Goal: Find specific page/section

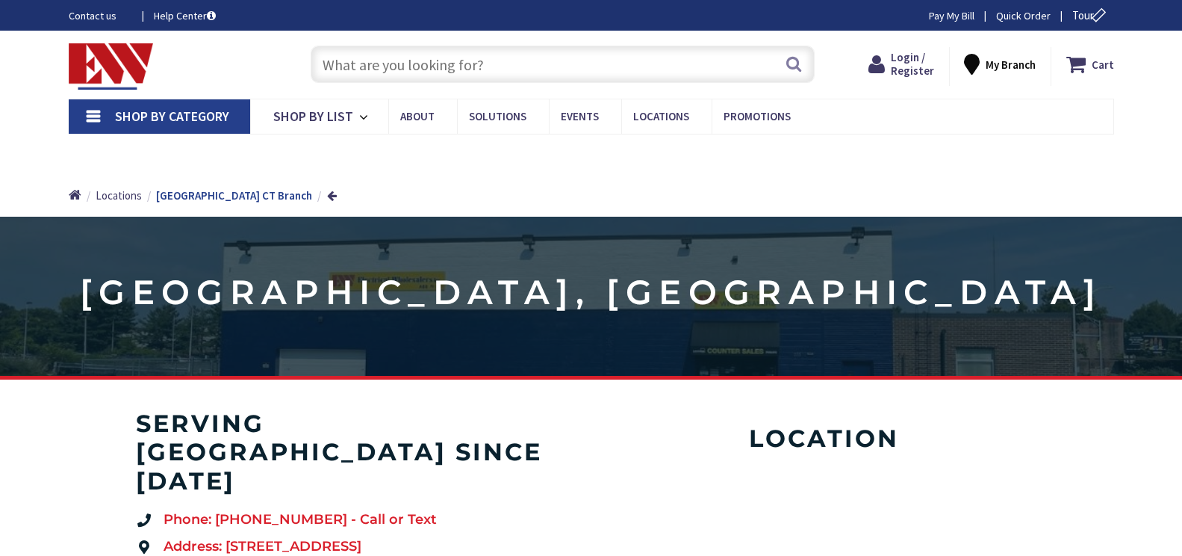
click at [530, 68] on input "text" at bounding box center [563, 64] width 504 height 37
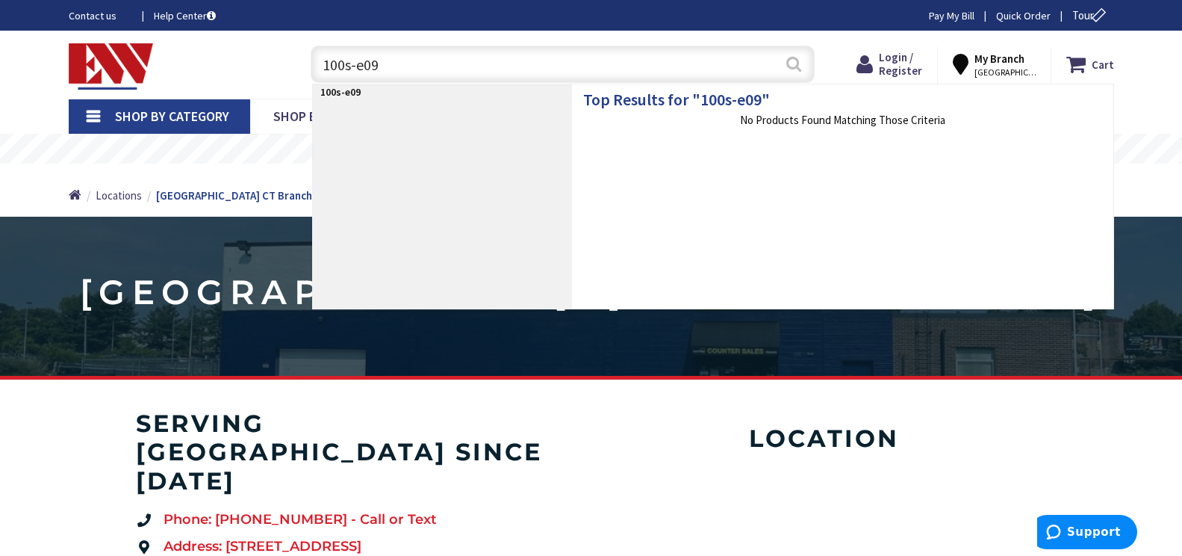
type input "100s-e09"
click at [788, 60] on button "Search" at bounding box center [793, 64] width 19 height 34
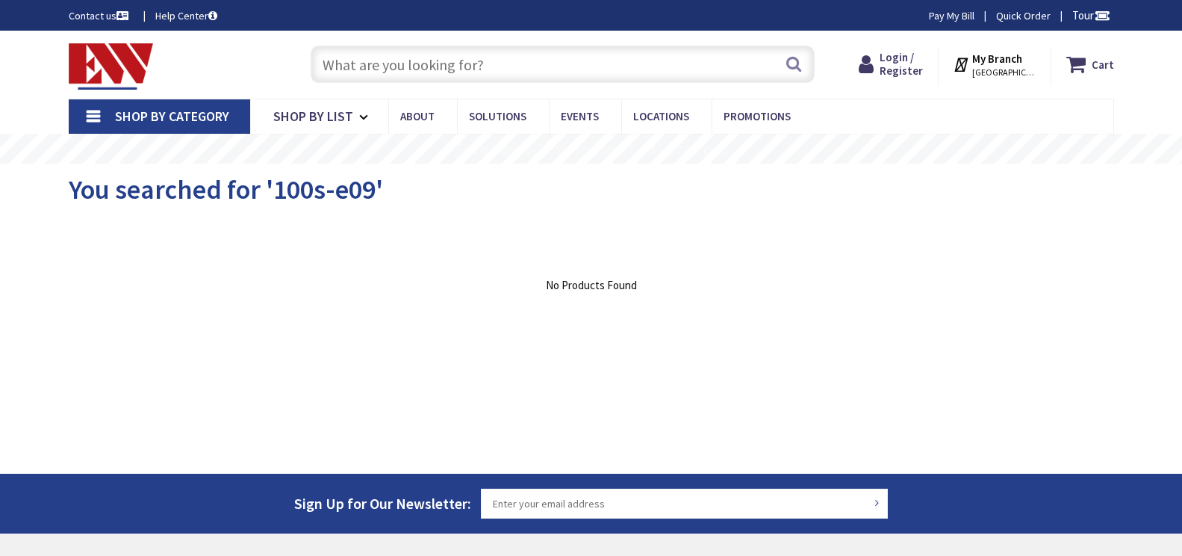
click at [514, 66] on input "text" at bounding box center [563, 64] width 504 height 37
click at [358, 57] on input "text" at bounding box center [563, 64] width 504 height 37
click at [491, 61] on input "text" at bounding box center [563, 64] width 504 height 37
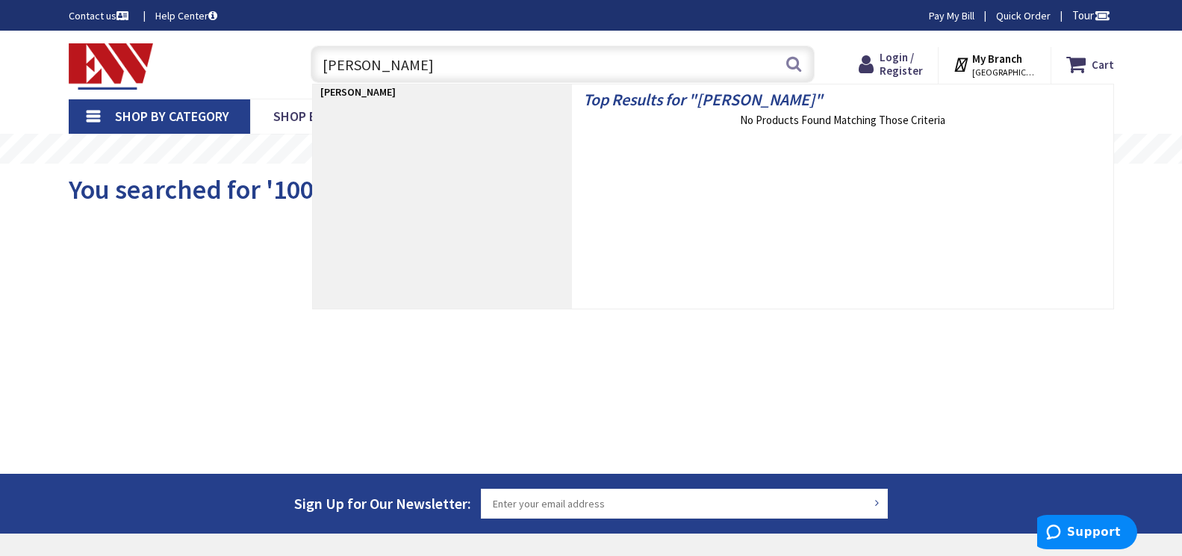
click at [502, 69] on input "[PERSON_NAME]" at bounding box center [563, 64] width 504 height 37
type input "[PERSON_NAME]"
click at [794, 64] on button "Search" at bounding box center [793, 64] width 19 height 34
